Goal: Task Accomplishment & Management: Manage account settings

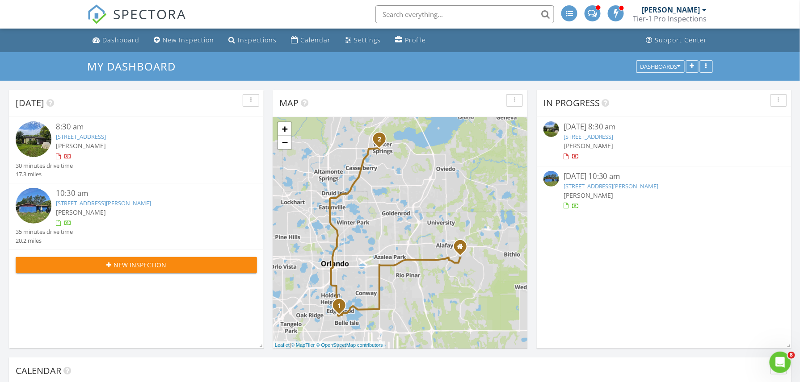
click at [551, 181] on img at bounding box center [551, 179] width 16 height 16
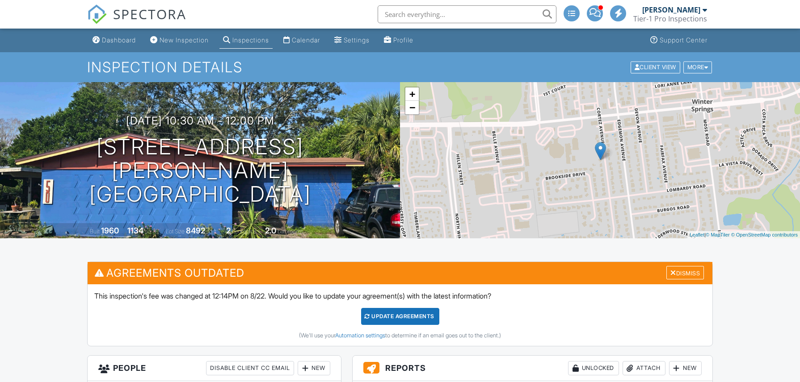
click at [383, 152] on div "08/27/2025 10:30 am - 12:00 pm 50 S Cortez Ave Winter Springs, FL 32708 Built 1…" at bounding box center [200, 160] width 400 height 156
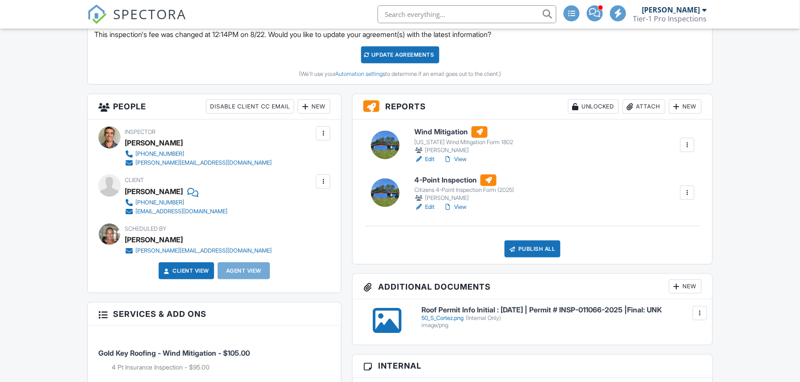
click at [474, 315] on h6 "Roof Permit Info Initial : 08/18/2025 | Permit # INSP-011066-2025 |Final: UNK" at bounding box center [561, 311] width 280 height 8
click at [391, 143] on div at bounding box center [385, 145] width 29 height 29
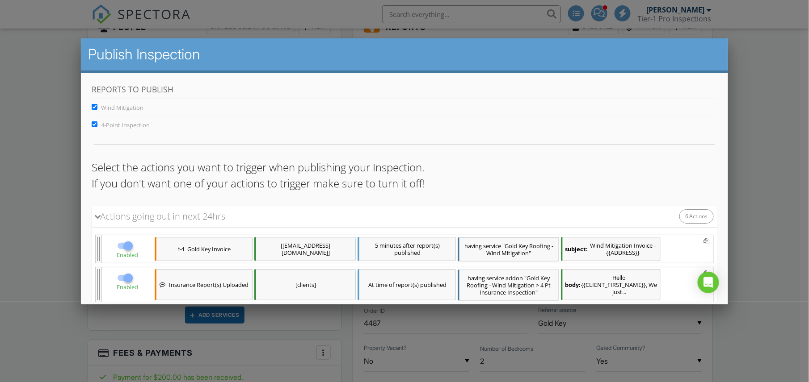
click at [94, 125] on input "4-Point Inspection" at bounding box center [94, 124] width 6 height 6
checkbox input "false"
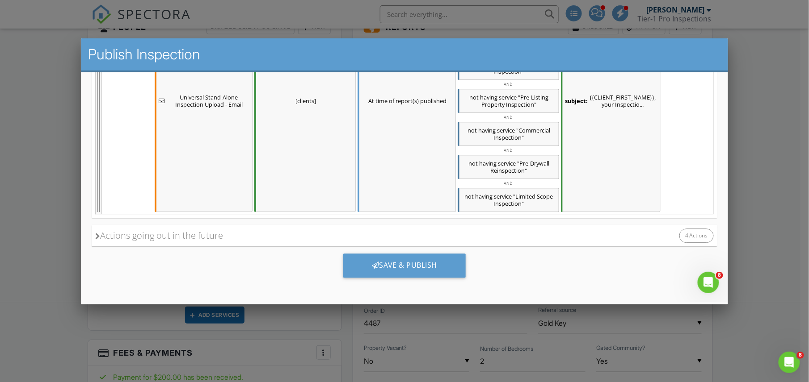
scroll to position [843, 0]
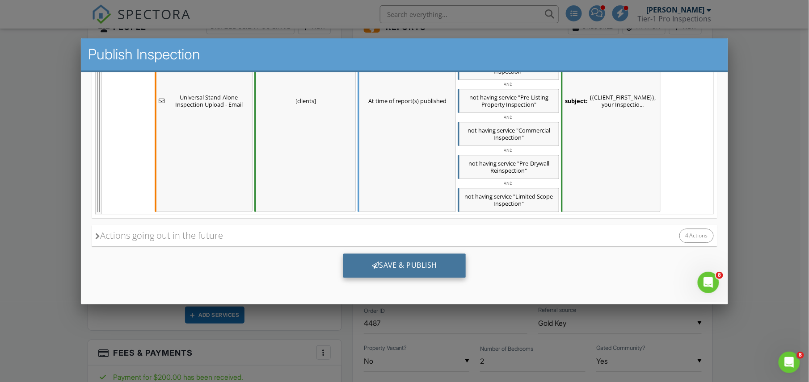
click at [429, 262] on div "Save & Publish" at bounding box center [404, 265] width 123 height 24
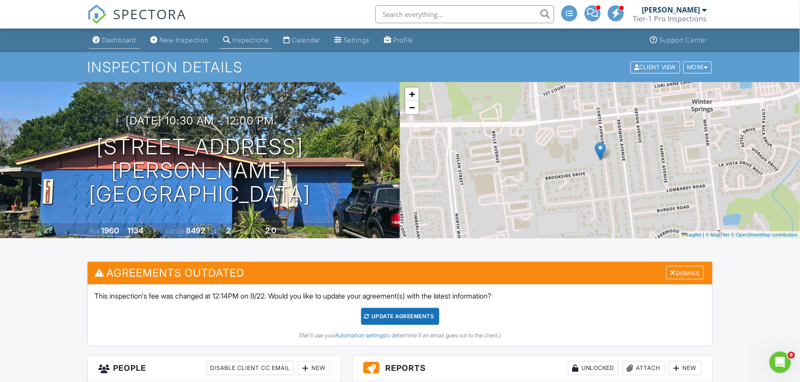
click at [116, 38] on div "Dashboard" at bounding box center [119, 40] width 34 height 8
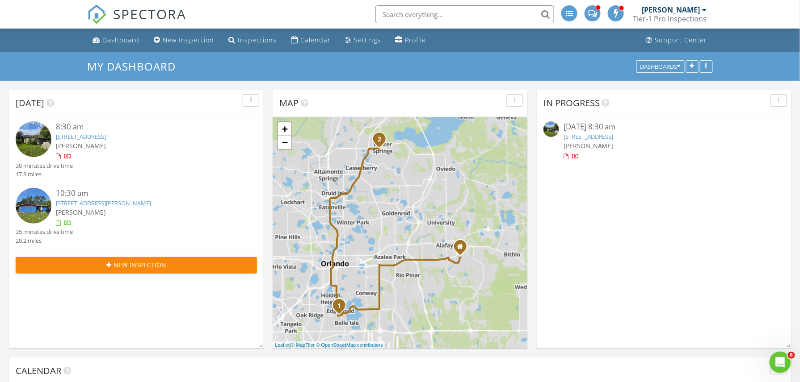
click at [554, 130] on img at bounding box center [551, 130] width 16 height 16
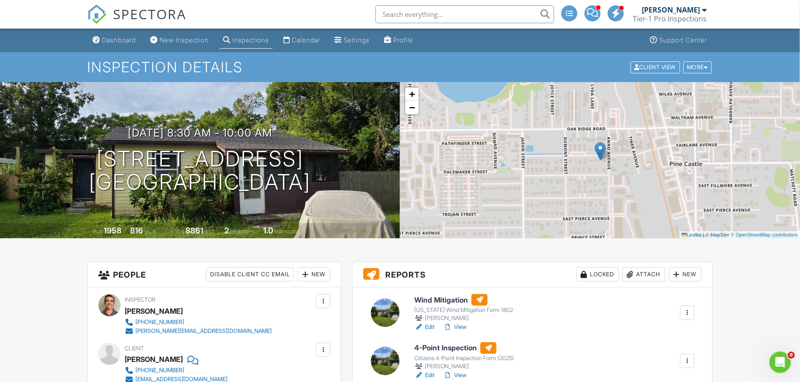
click at [554, 130] on div "+ − Leaflet | © MapTiler © OpenStreetMap contributors" at bounding box center [600, 160] width 400 height 156
click at [458, 374] on link "View" at bounding box center [454, 375] width 23 height 9
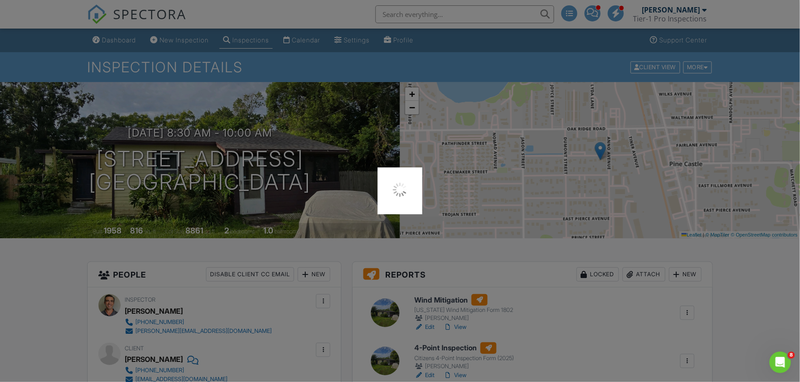
click at [398, 361] on div at bounding box center [400, 191] width 800 height 382
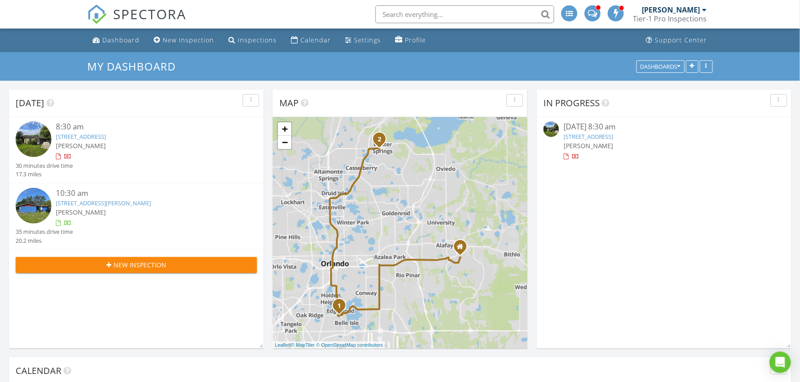
click at [550, 138] on div at bounding box center [553, 131] width 20 height 18
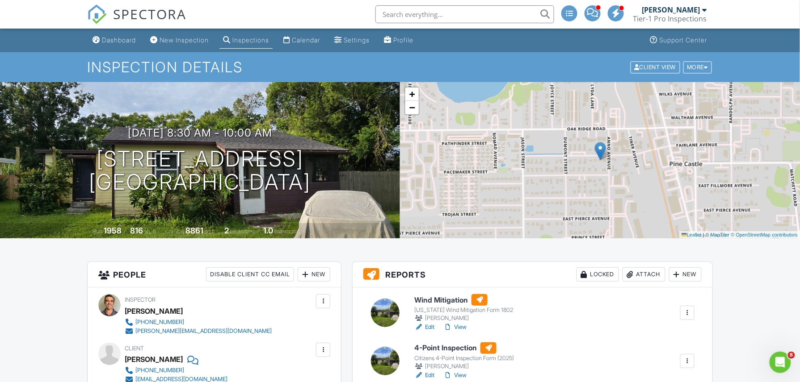
click at [381, 358] on div at bounding box center [385, 361] width 29 height 29
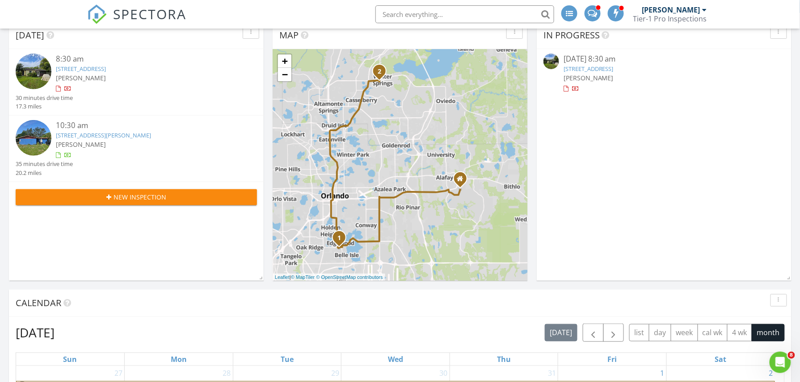
click at [547, 61] on img at bounding box center [551, 62] width 16 height 16
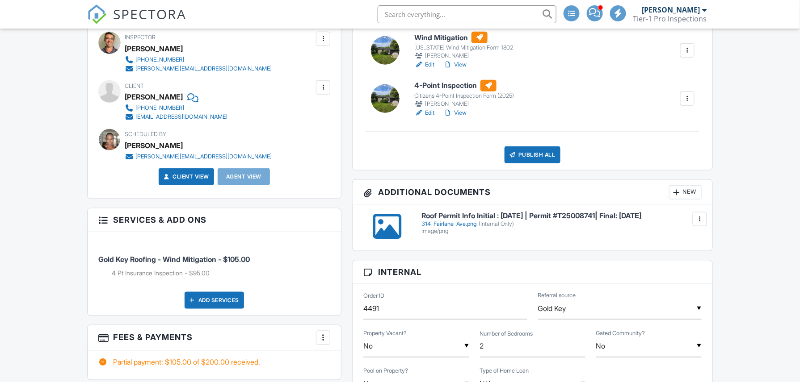
click at [320, 90] on div at bounding box center [323, 87] width 9 height 9
click at [298, 110] on li "Edit" at bounding box center [302, 115] width 46 height 22
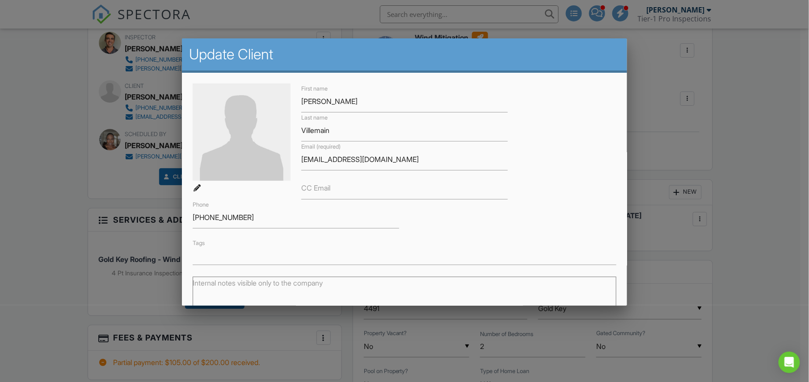
click at [208, 254] on input "text" at bounding box center [404, 257] width 422 height 9
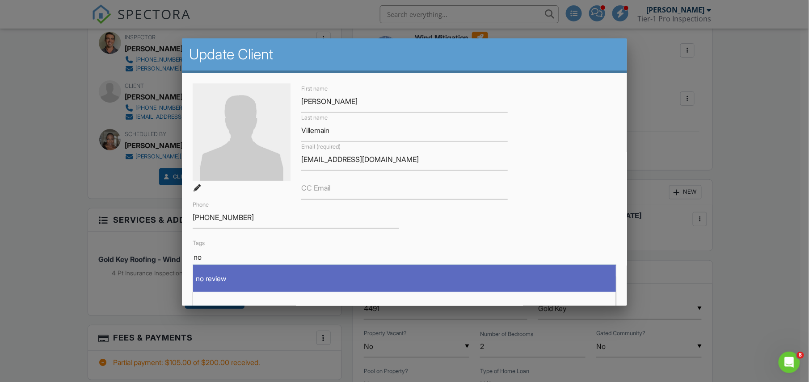
type input "no"
click at [209, 277] on div "no review" at bounding box center [404, 279] width 423 height 13
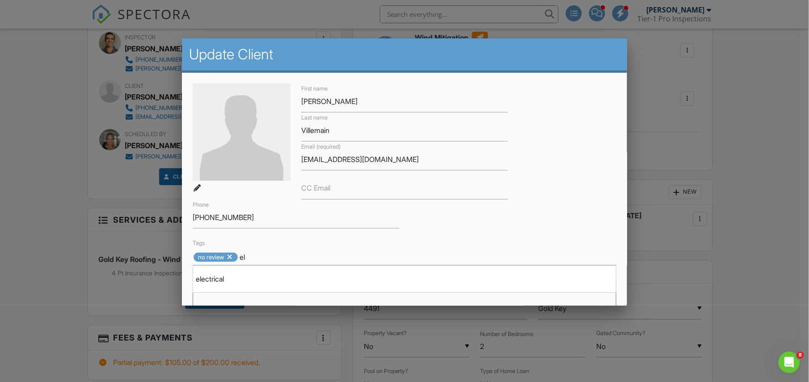
type input "el"
click at [209, 277] on div "electrical" at bounding box center [404, 279] width 423 height 13
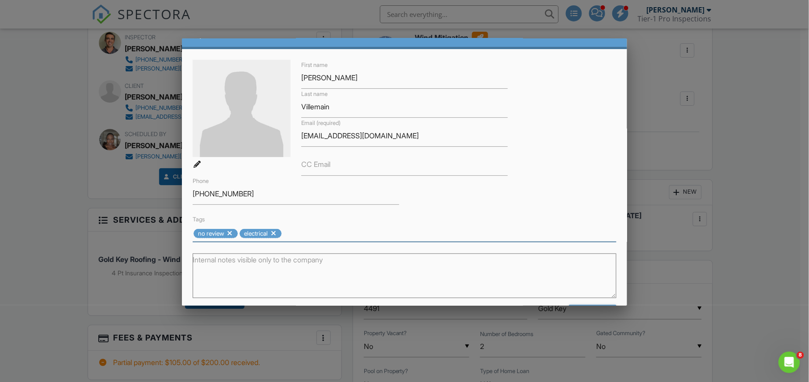
scroll to position [57, 0]
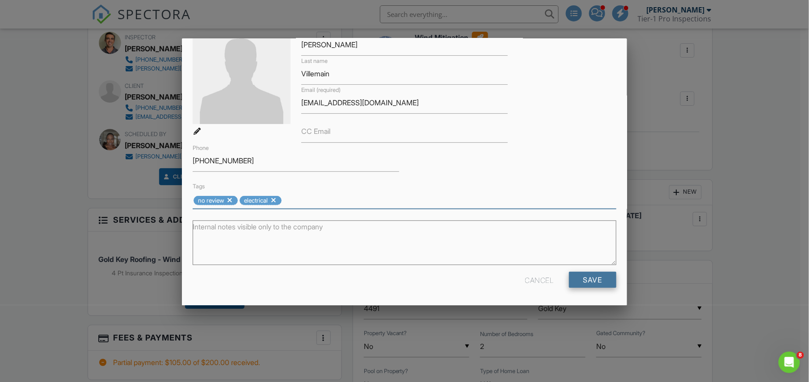
click at [569, 277] on input "Save" at bounding box center [592, 280] width 47 height 16
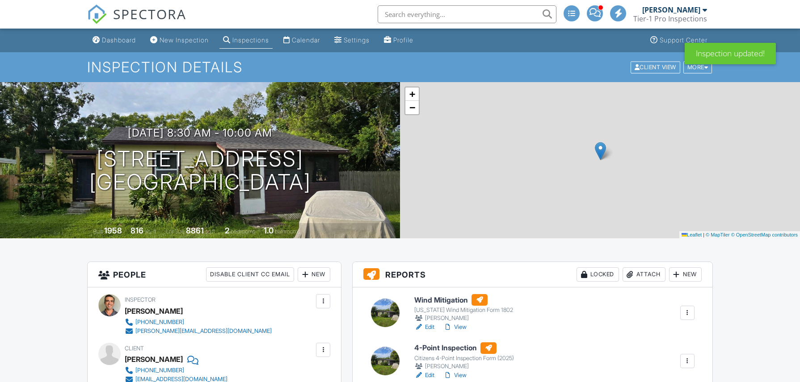
click at [451, 323] on div at bounding box center [447, 327] width 9 height 9
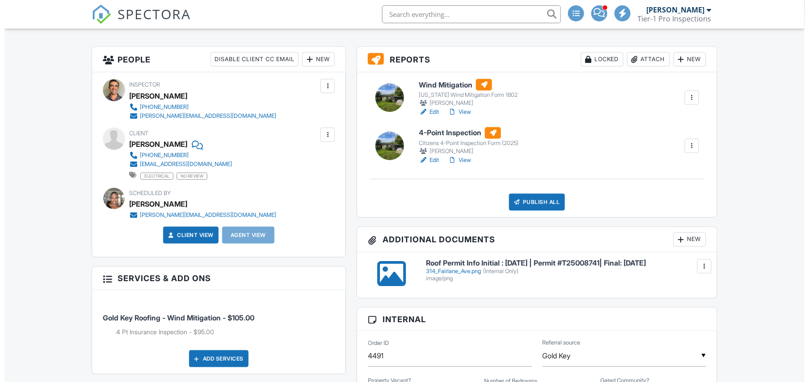
scroll to position [215, 0]
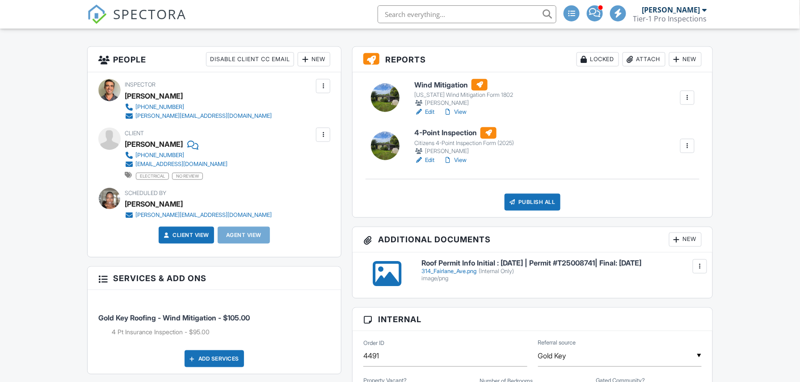
click at [537, 204] on div "Publish All" at bounding box center [532, 202] width 56 height 17
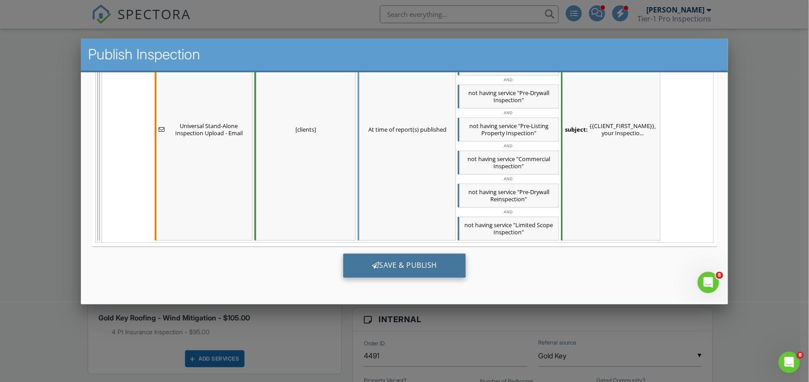
scroll to position [0, 0]
click at [382, 263] on div "Save & Publish" at bounding box center [404, 265] width 123 height 24
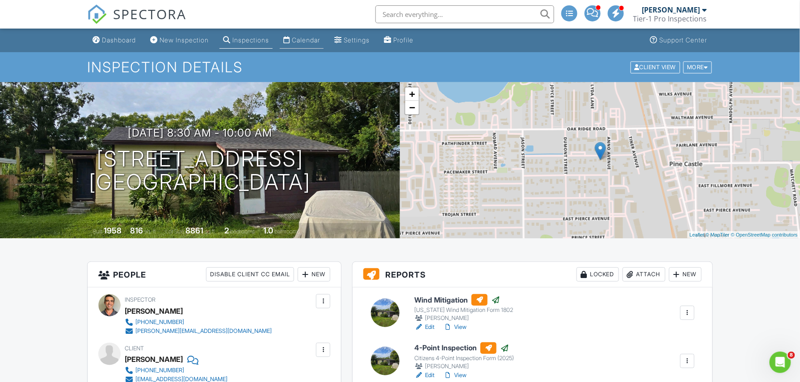
click at [317, 39] on div "Calendar" at bounding box center [306, 40] width 28 height 8
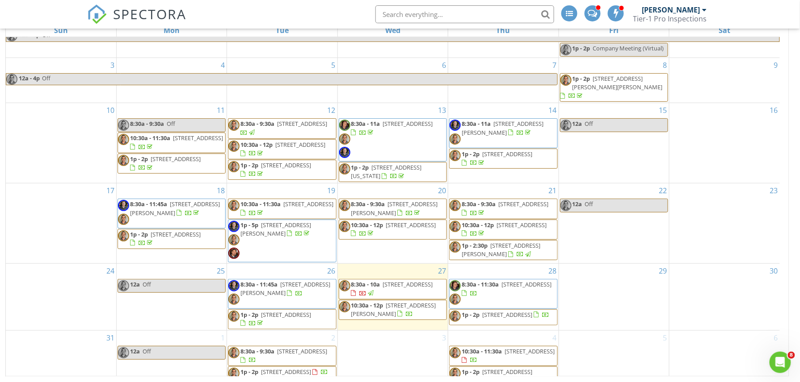
scroll to position [29, 0]
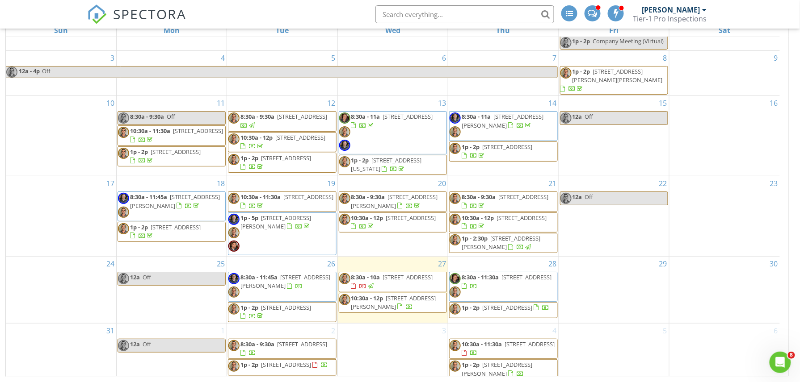
click at [604, 281] on div "29" at bounding box center [614, 290] width 110 height 67
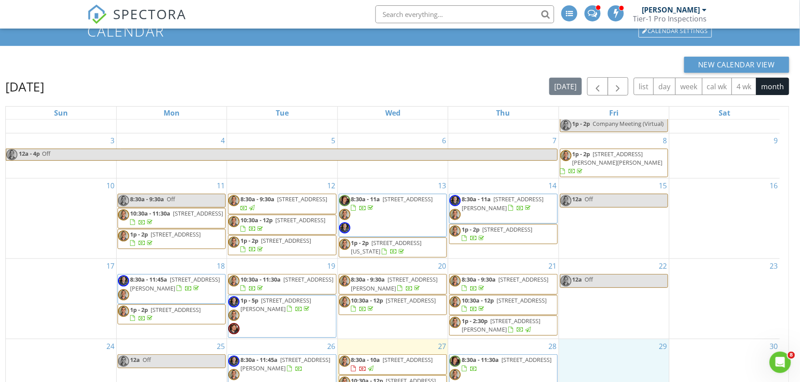
scroll to position [33, 0]
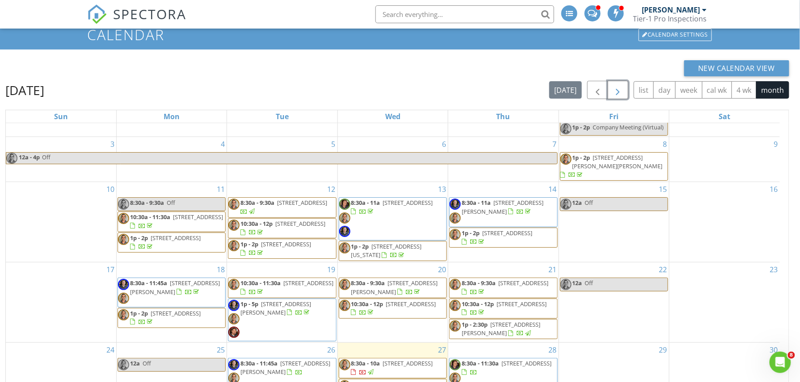
click at [613, 88] on span "button" at bounding box center [618, 90] width 11 height 11
